Goal: Find specific page/section: Find specific page/section

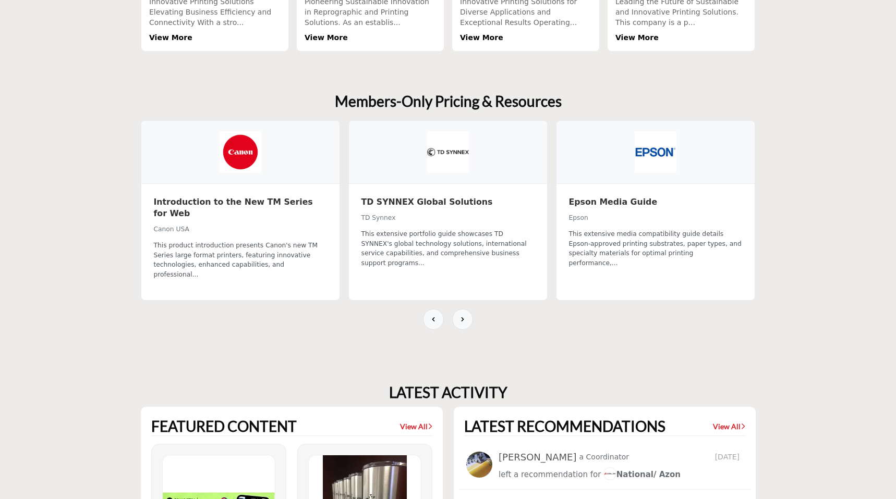
scroll to position [650, 0]
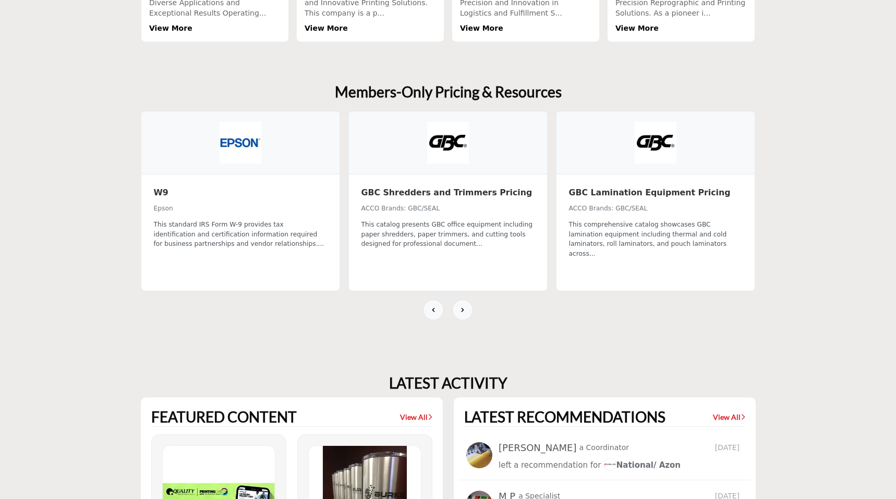
click at [451, 260] on div "This catalog presents GBC office equipment including paper shredders, paper tri…" at bounding box center [447, 245] width 173 height 50
click at [453, 230] on div "This catalog presents GBC office equipment including paper shredders, paper tri…" at bounding box center [447, 234] width 173 height 29
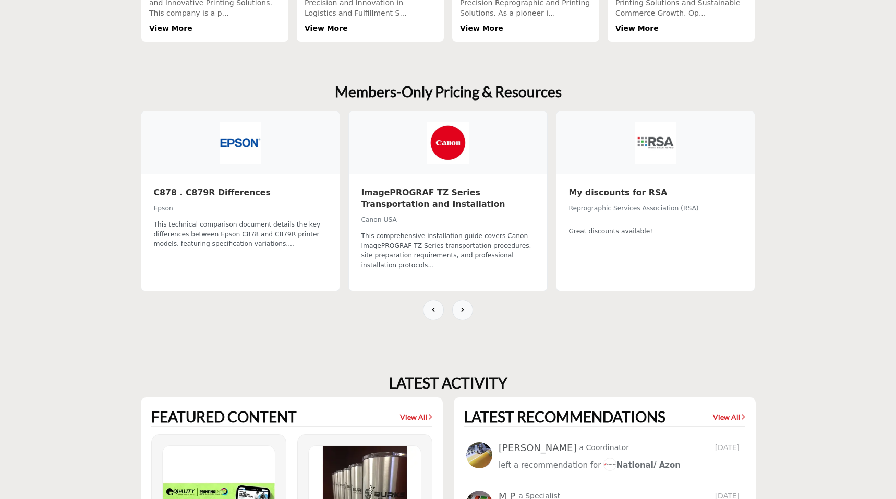
click at [652, 206] on span "Reprographic Services Association (RSA)" at bounding box center [634, 208] width 130 height 7
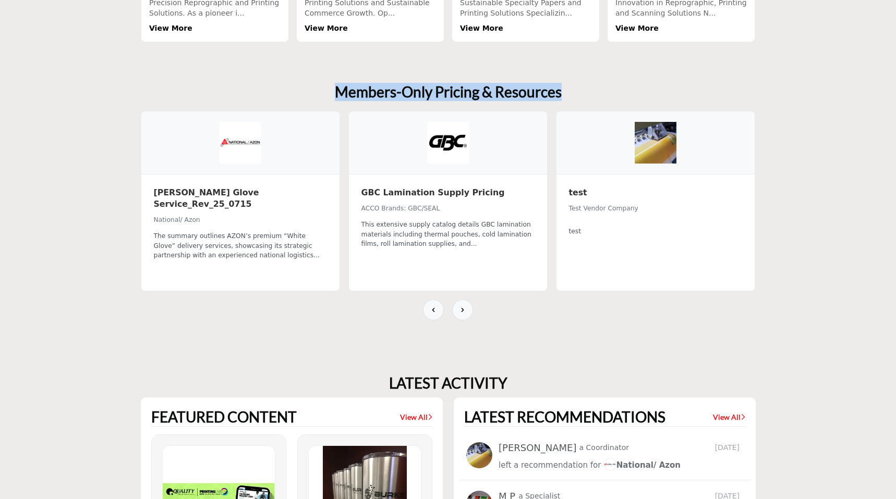
drag, startPoint x: 338, startPoint y: 90, endPoint x: 617, endPoint y: 90, distance: 279.4
click at [617, 90] on div "Members-Only Pricing & Resources" at bounding box center [448, 92] width 615 height 18
click at [449, 141] on img at bounding box center [448, 143] width 42 height 42
click at [468, 312] on button at bounding box center [462, 310] width 21 height 21
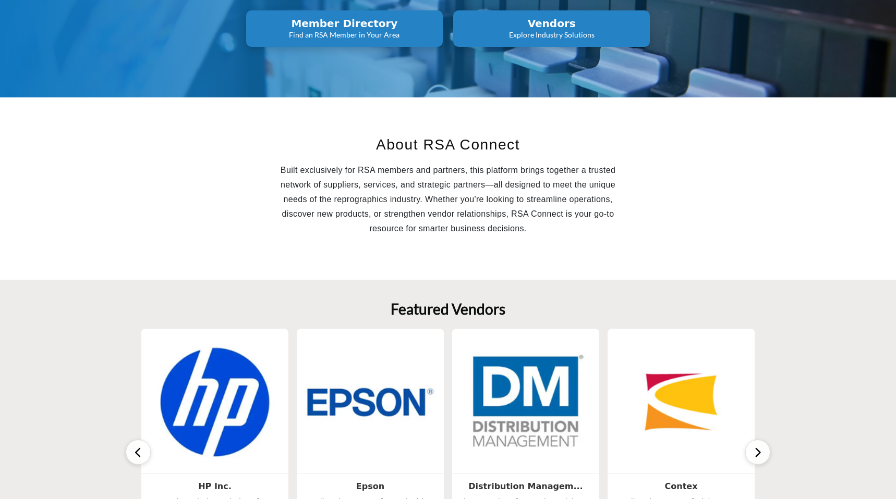
scroll to position [0, 0]
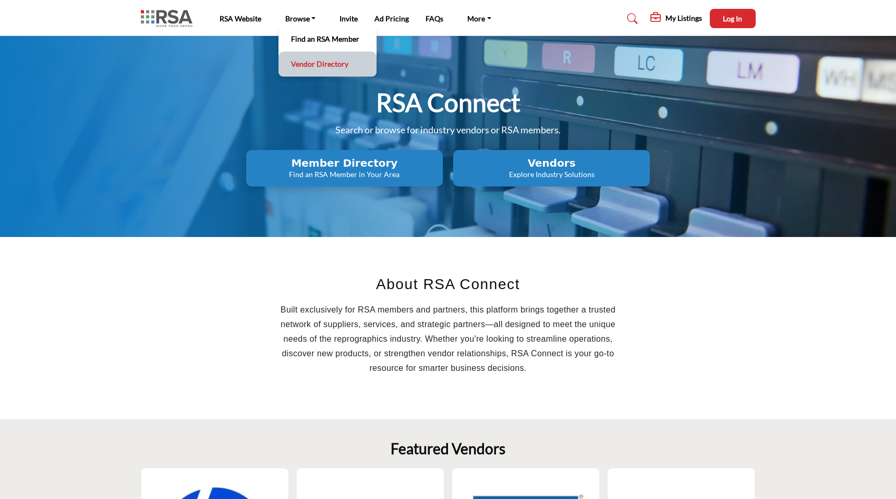
click at [302, 63] on link "Vendor Directory" at bounding box center [328, 64] width 88 height 15
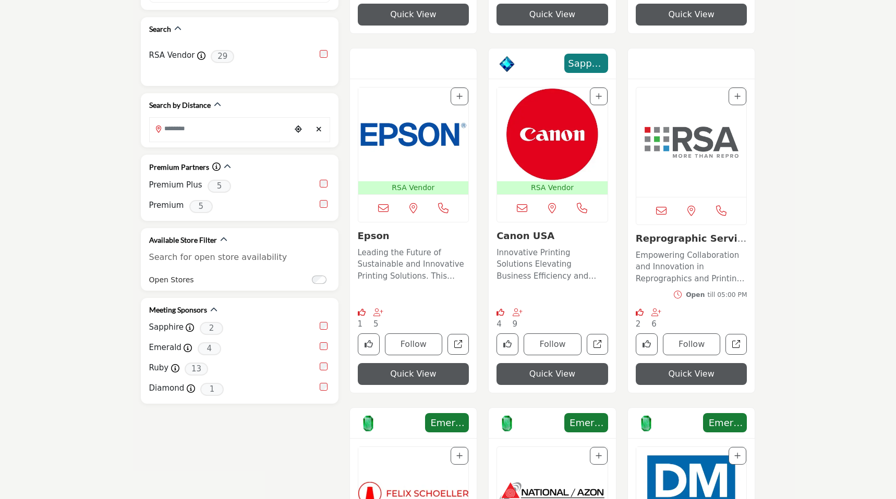
scroll to position [594, 0]
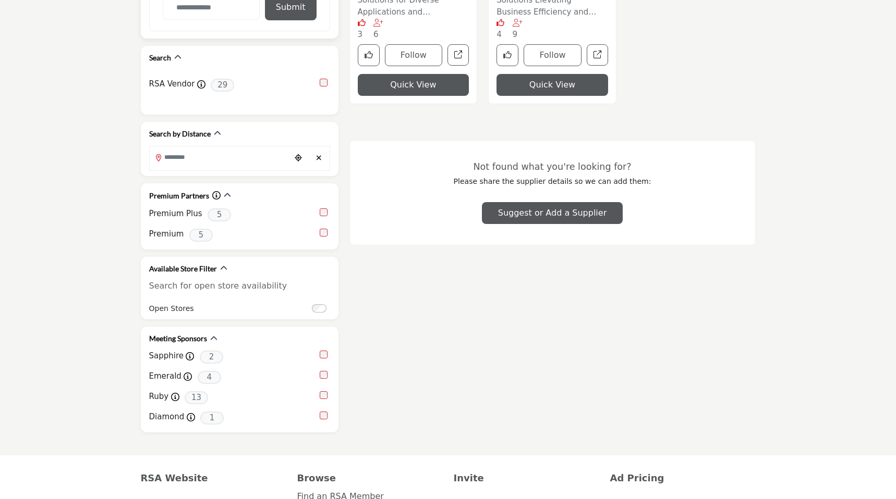
scroll to position [615, 0]
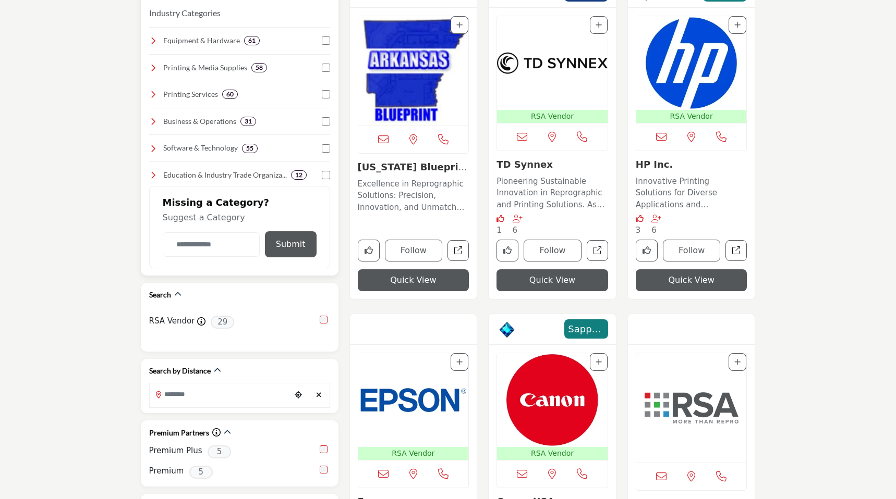
scroll to position [321, 0]
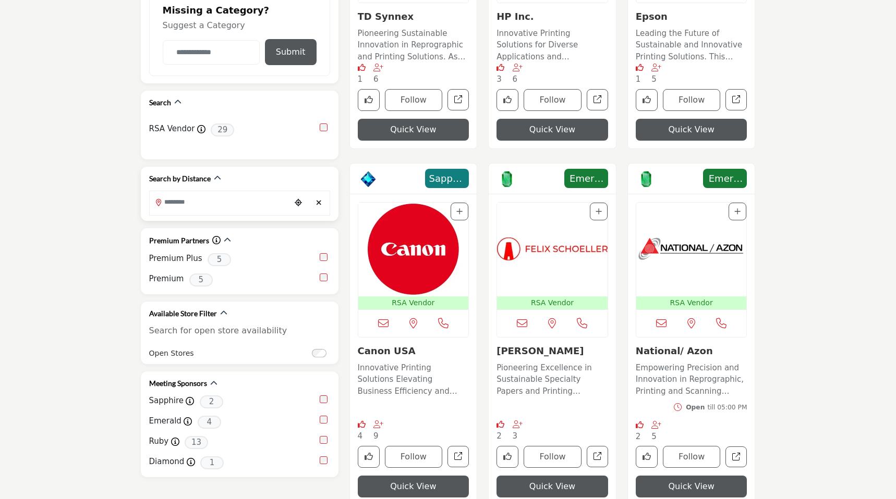
scroll to position [500, 0]
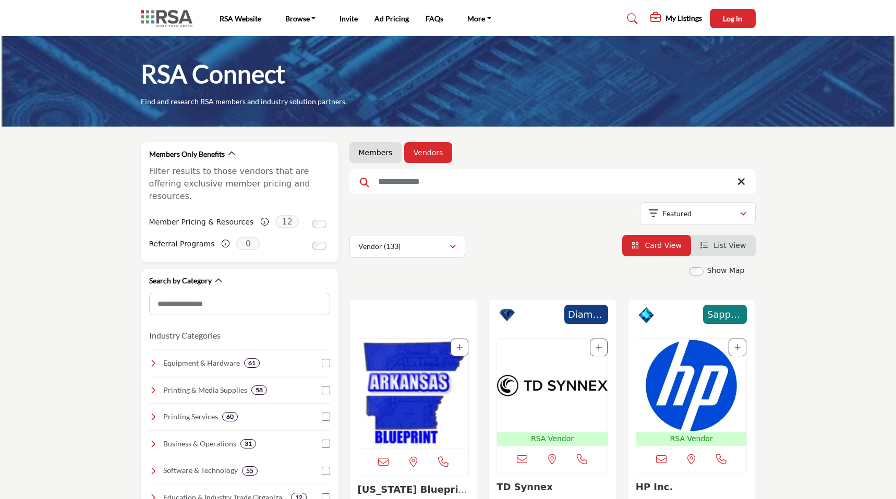
click at [164, 15] on img at bounding box center [169, 18] width 57 height 17
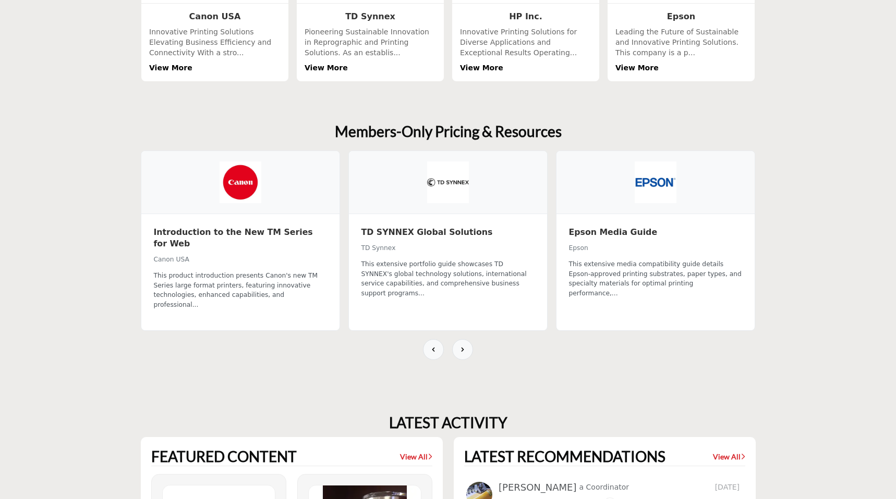
scroll to position [622, 0]
